Goal: Navigation & Orientation: Find specific page/section

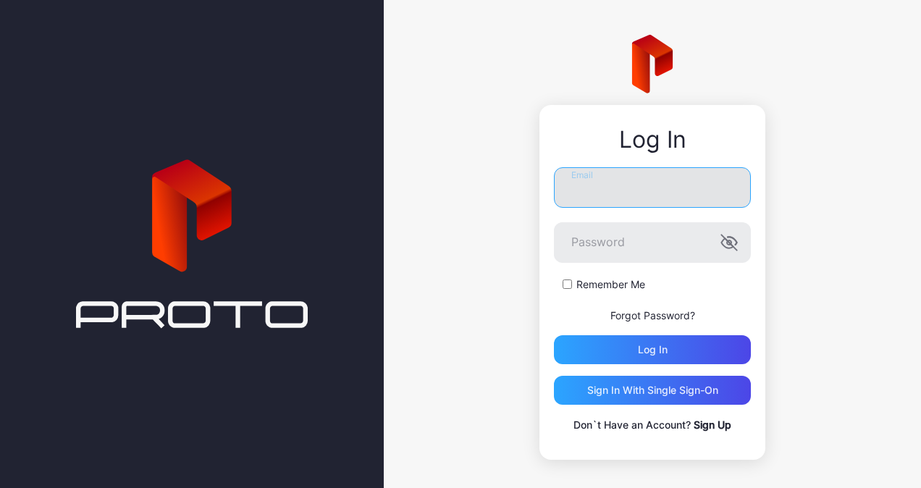
type input "**********"
click at [618, 196] on input "**********" at bounding box center [652, 187] width 197 height 41
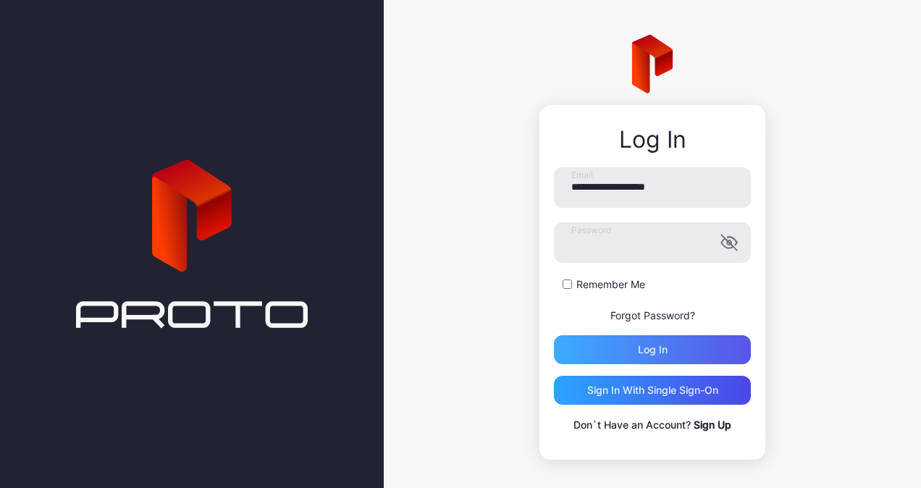
drag, startPoint x: 390, startPoint y: 348, endPoint x: 573, endPoint y: 343, distance: 183.2
click at [404, 348] on div "**********" at bounding box center [652, 247] width 537 height 495
click at [573, 343] on div "Log in" at bounding box center [652, 349] width 197 height 29
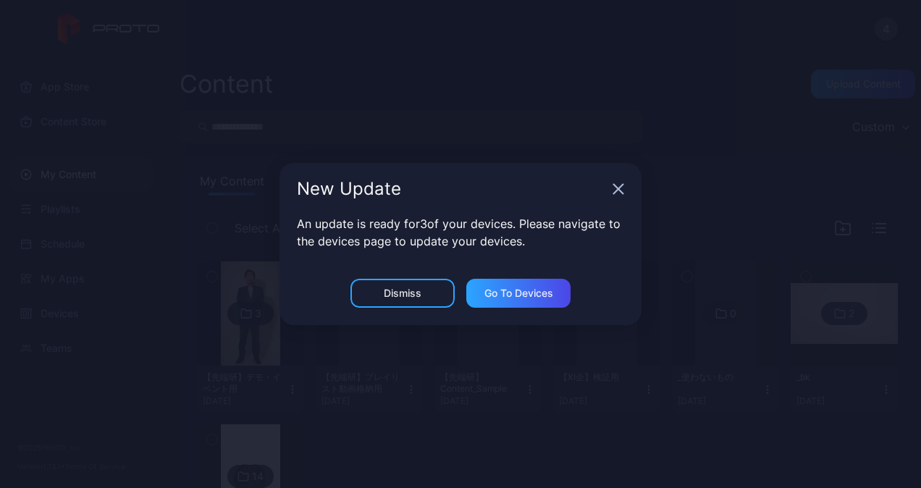
click at [610, 191] on div "New Update" at bounding box center [460, 189] width 362 height 52
click at [618, 190] on icon "button" at bounding box center [618, 189] width 9 height 9
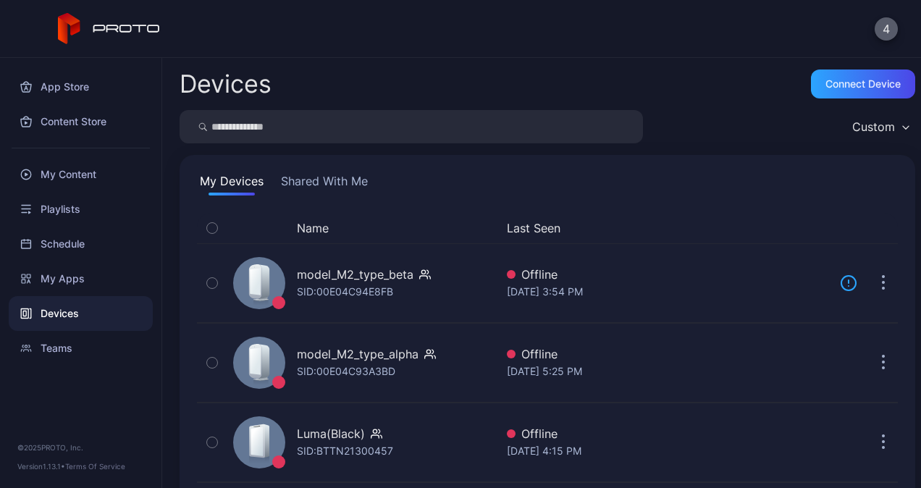
click at [886, 27] on button "4" at bounding box center [886, 28] width 23 height 23
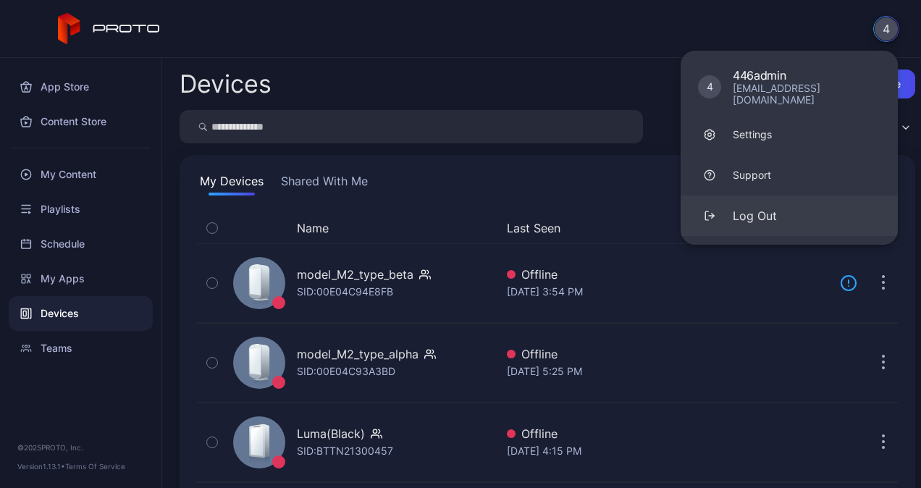
click at [755, 207] on div "Log Out" at bounding box center [755, 215] width 44 height 17
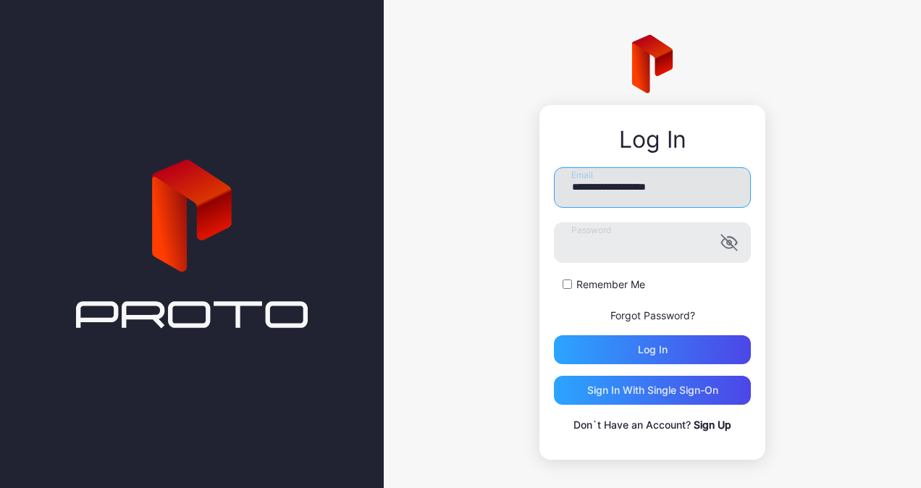
click at [644, 193] on input "**********" at bounding box center [652, 187] width 197 height 41
type input "**********"
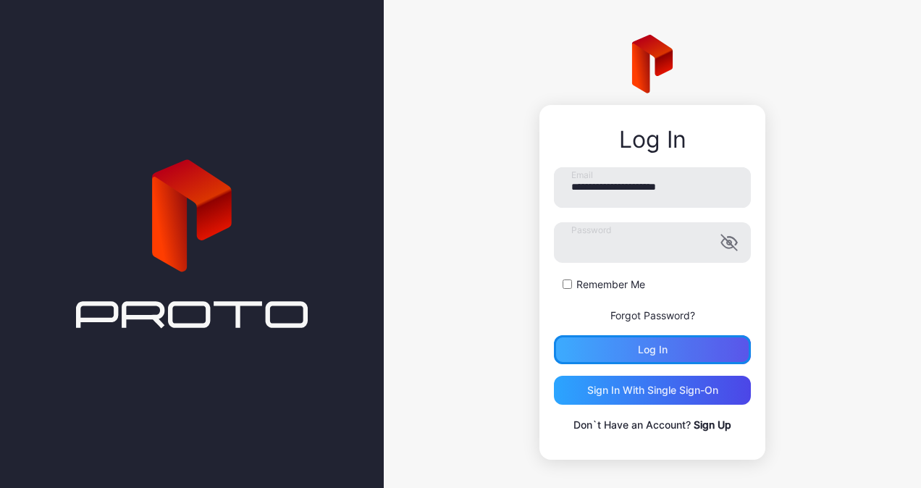
click at [638, 355] on div "Log in" at bounding box center [653, 350] width 30 height 12
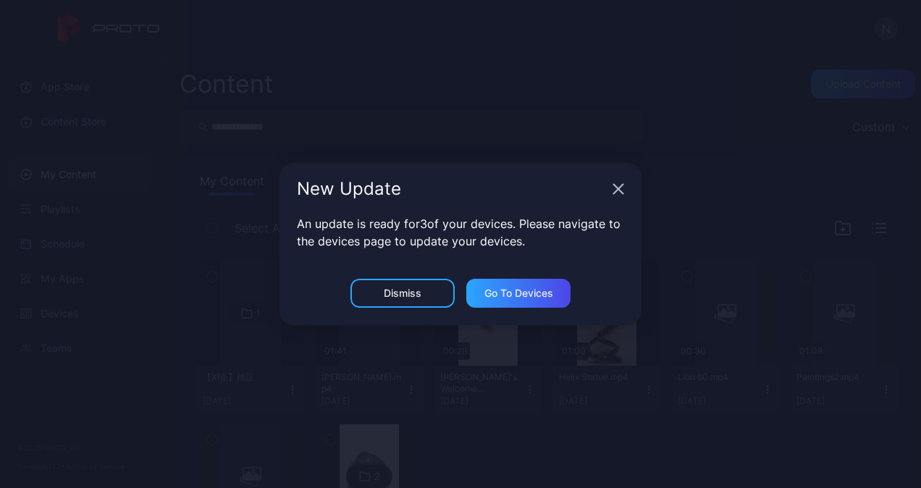
click at [622, 188] on icon "button" at bounding box center [619, 189] width 12 height 12
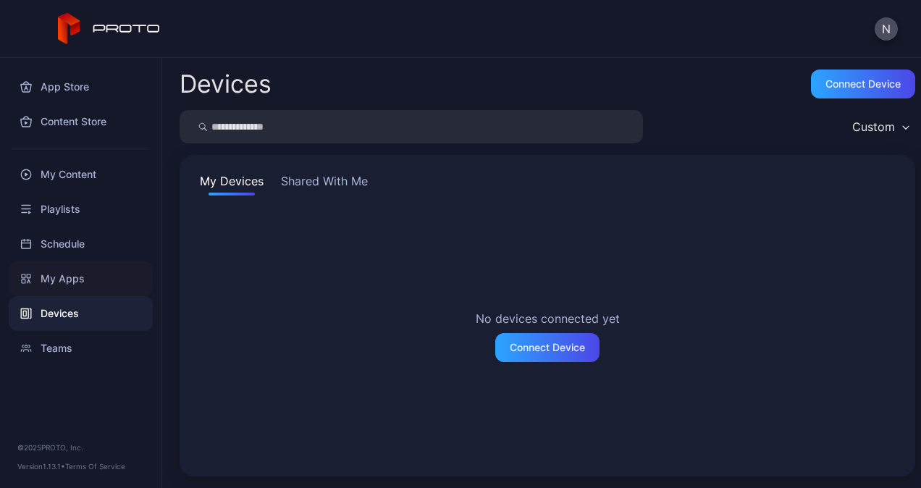
click at [62, 276] on div "My Apps" at bounding box center [81, 278] width 144 height 35
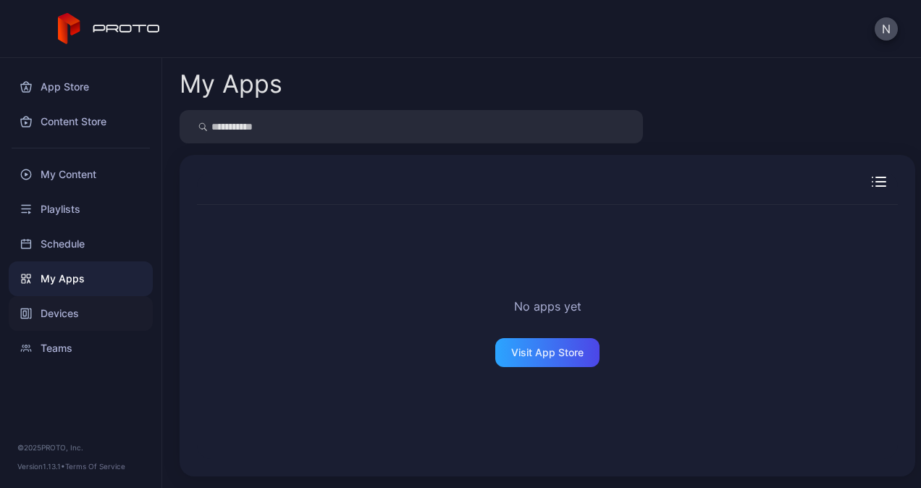
click at [91, 311] on div "Devices" at bounding box center [81, 313] width 144 height 35
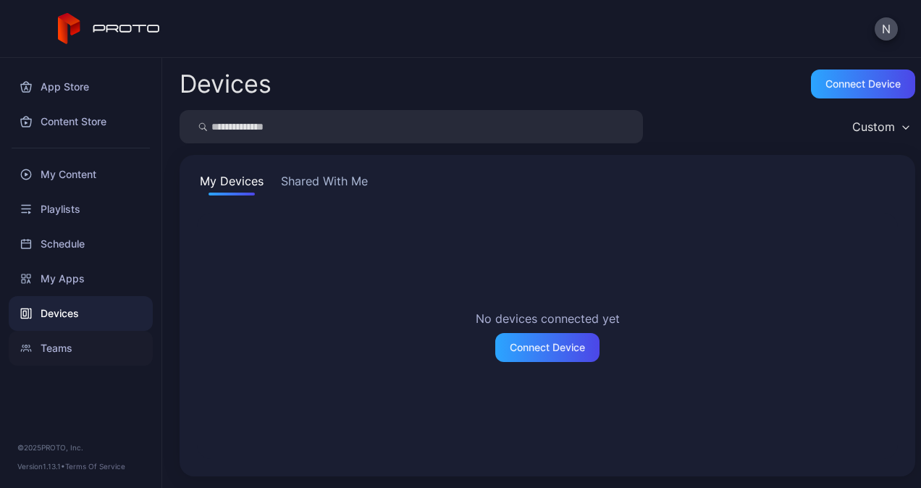
click at [53, 349] on div "Teams" at bounding box center [81, 348] width 144 height 35
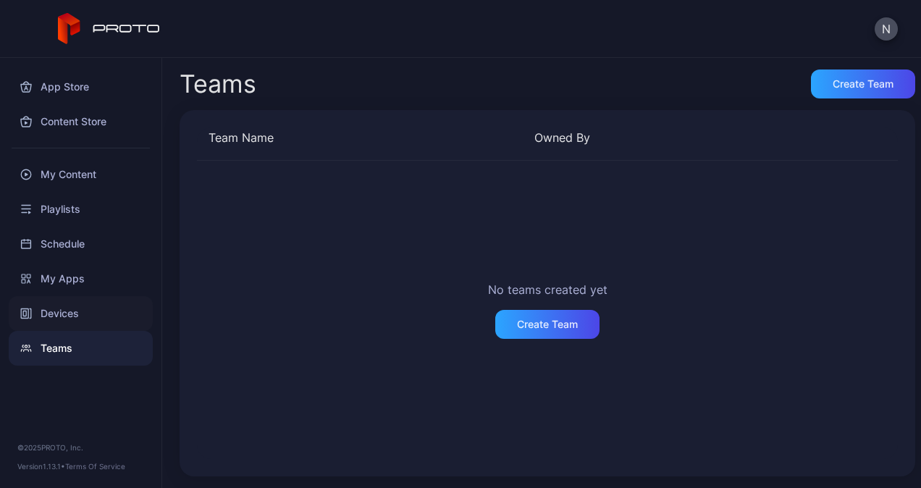
click at [50, 307] on div "Devices" at bounding box center [81, 313] width 144 height 35
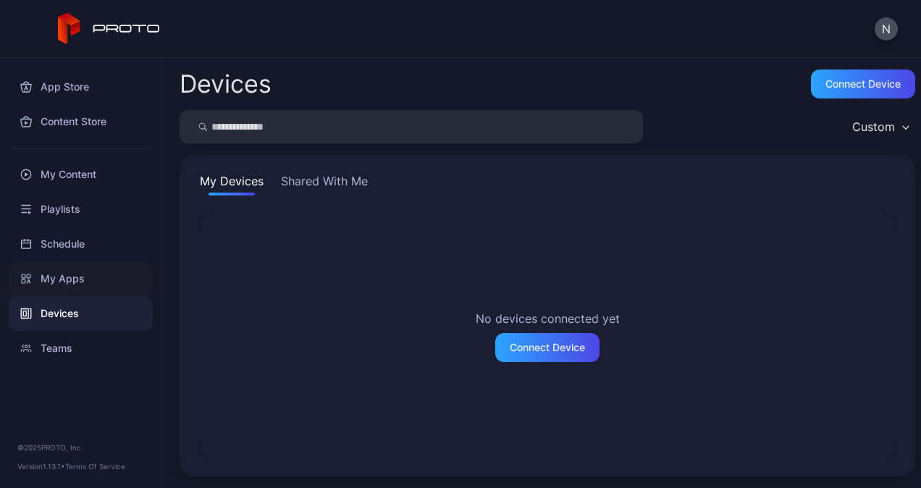
click at [64, 282] on div "My Apps" at bounding box center [81, 278] width 144 height 35
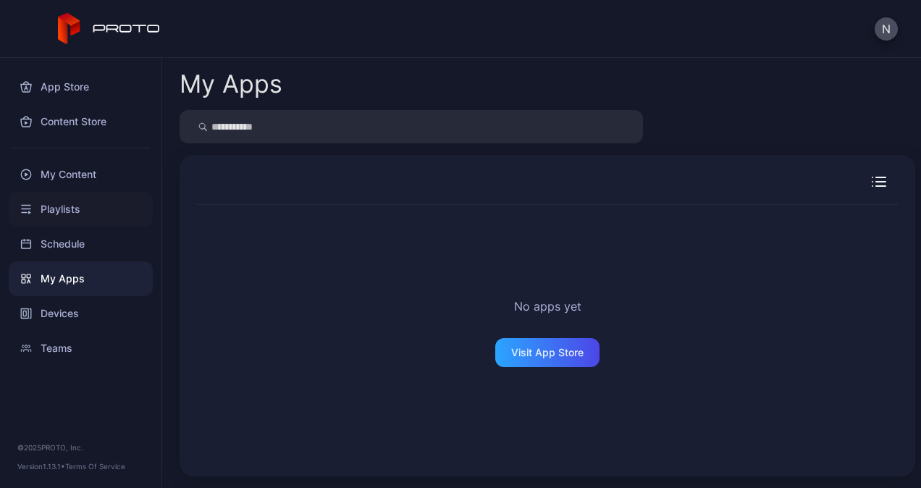
click at [87, 200] on div "Playlists" at bounding box center [81, 209] width 144 height 35
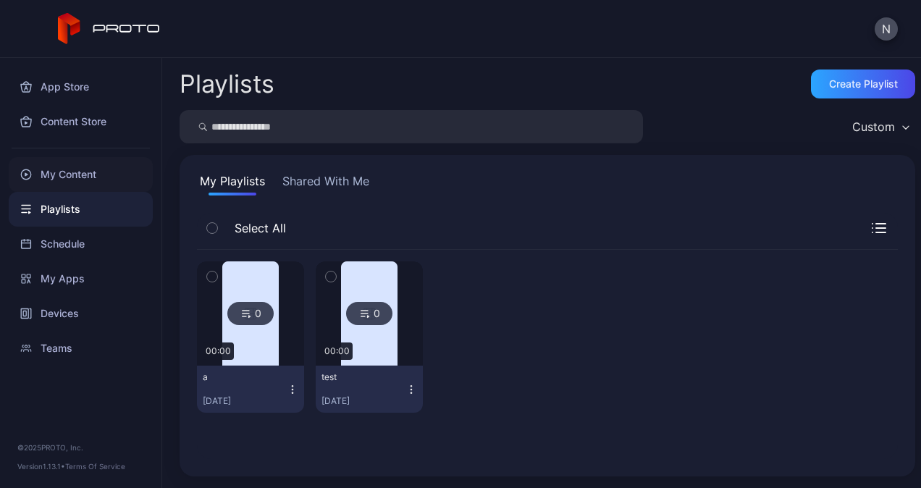
click at [91, 169] on div "My Content" at bounding box center [81, 174] width 144 height 35
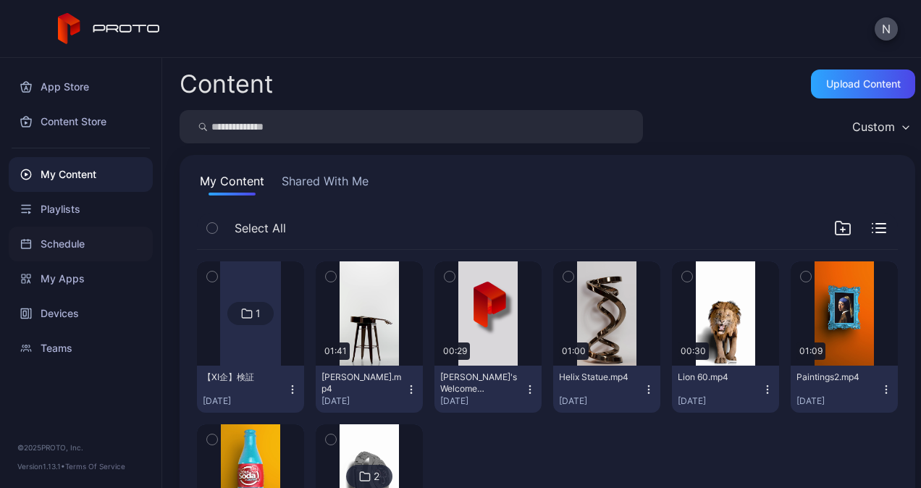
click at [70, 246] on div "Schedule" at bounding box center [81, 244] width 144 height 35
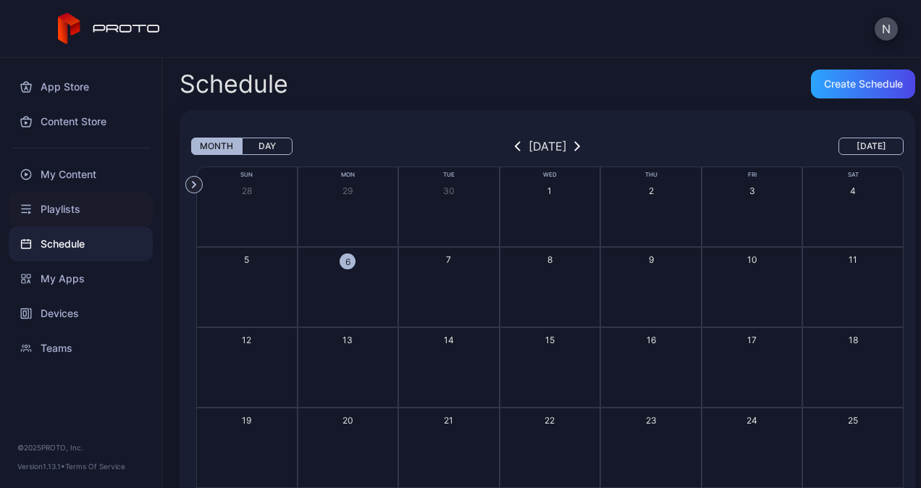
click at [77, 213] on div "Playlists" at bounding box center [81, 209] width 144 height 35
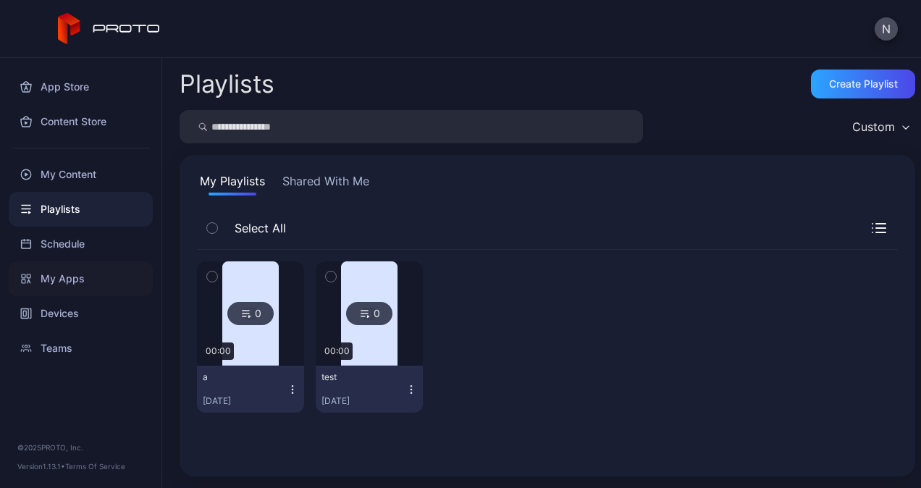
click at [67, 275] on div "My Apps" at bounding box center [81, 278] width 144 height 35
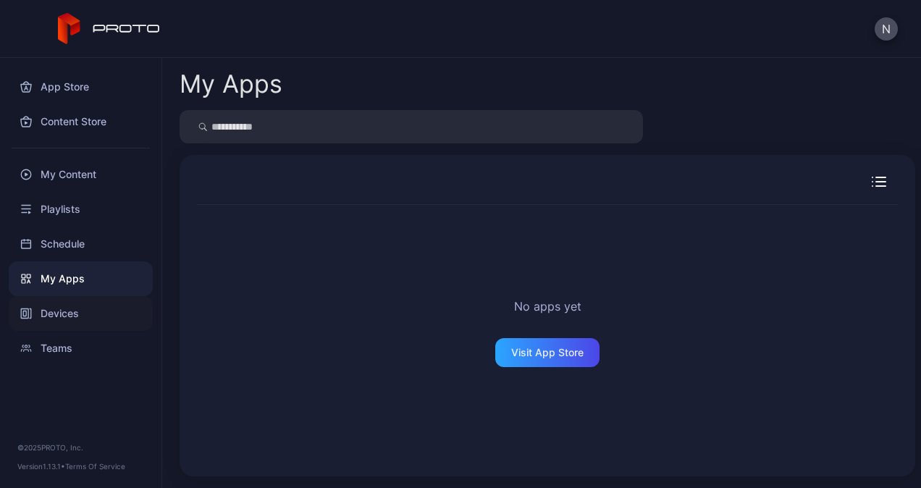
click at [59, 313] on div "Devices" at bounding box center [81, 313] width 144 height 35
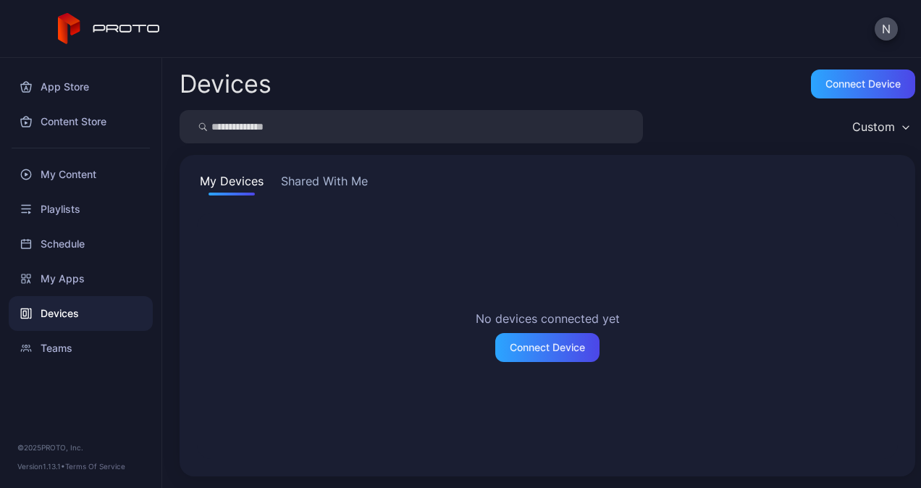
click at [297, 172] on div "My Devices Shared With Me No devices connected yet Connect Device" at bounding box center [548, 315] width 736 height 321
click at [335, 177] on button "Shared With Me" at bounding box center [324, 183] width 93 height 23
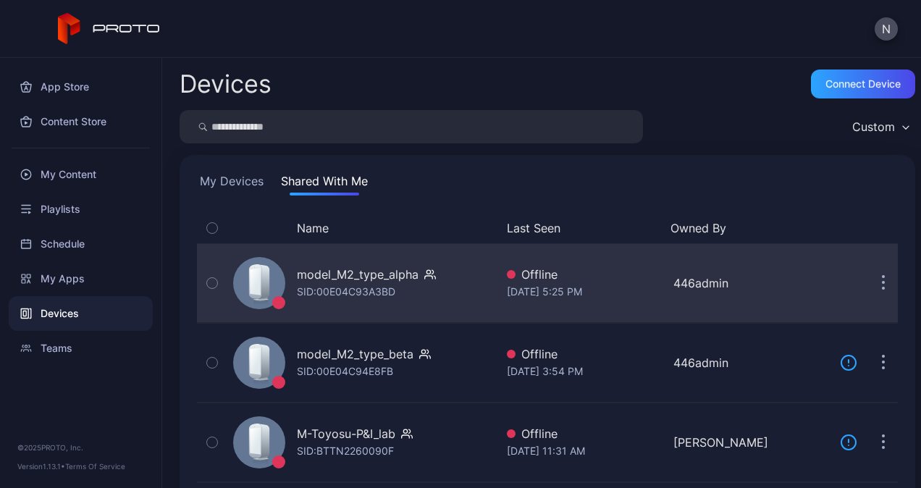
click at [869, 274] on button "button" at bounding box center [883, 283] width 29 height 29
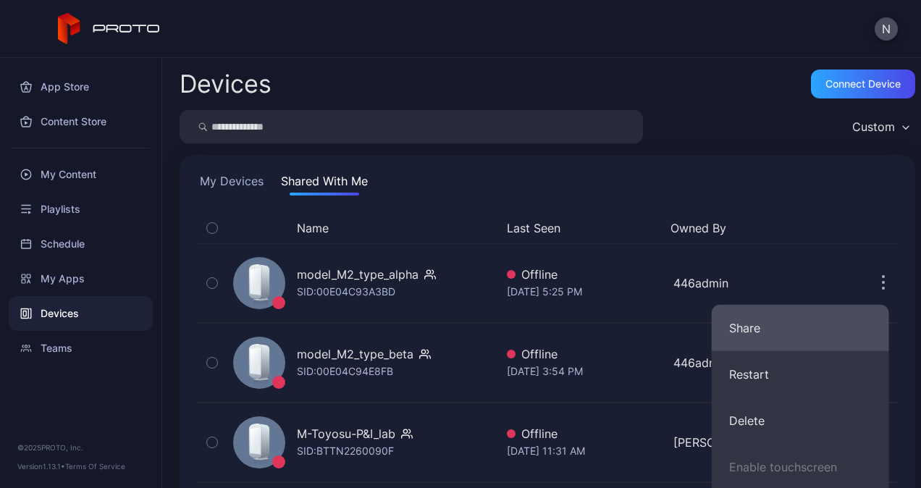
click at [774, 333] on button "Share" at bounding box center [800, 328] width 177 height 46
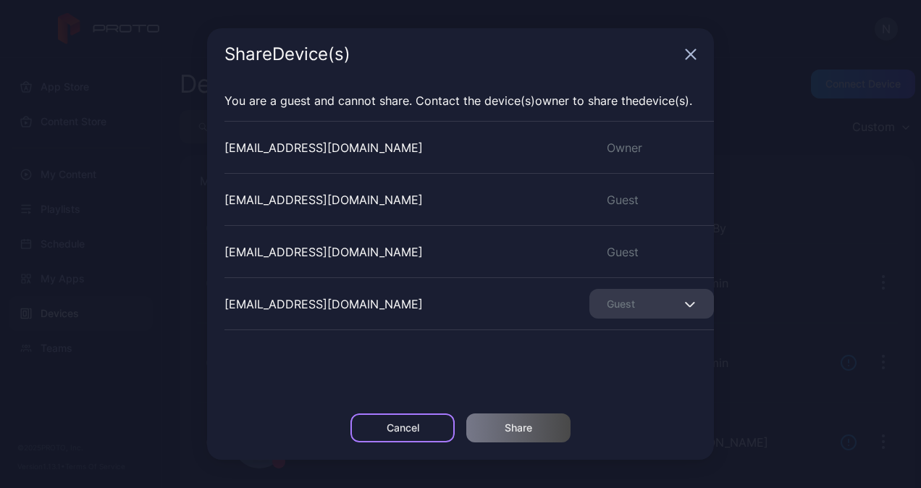
click at [433, 424] on div "Cancel" at bounding box center [402, 427] width 104 height 29
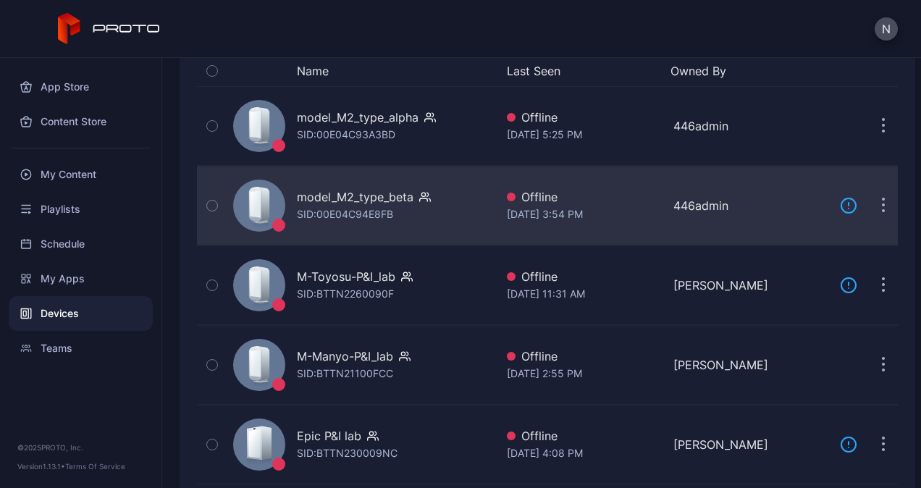
scroll to position [180, 0]
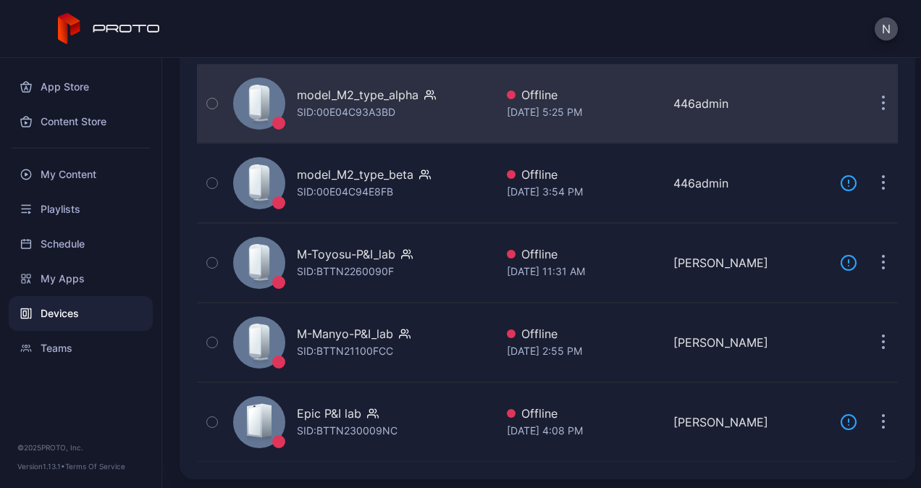
click at [875, 105] on button "button" at bounding box center [883, 103] width 29 height 29
